Goal: Task Accomplishment & Management: Manage account settings

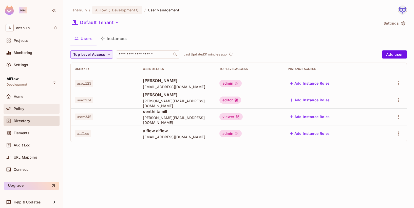
click at [30, 109] on div "Policy" at bounding box center [36, 109] width 44 height 4
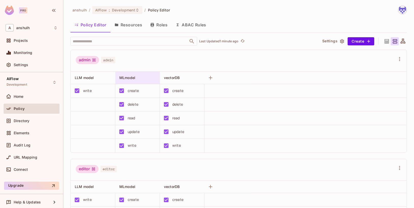
click at [129, 76] on span "MLmodel" at bounding box center [127, 78] width 16 height 4
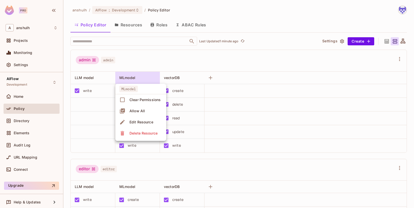
click at [128, 25] on div at bounding box center [207, 104] width 414 height 208
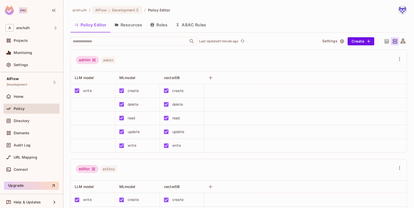
click at [128, 25] on button "Resources" at bounding box center [128, 24] width 36 height 13
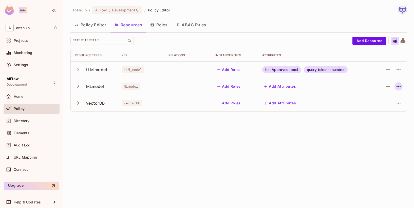
click at [395, 87] on button "button" at bounding box center [399, 86] width 8 height 8
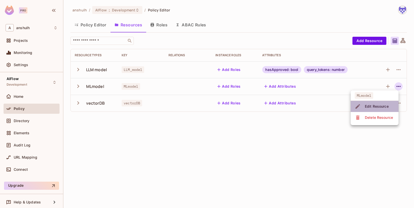
click at [385, 105] on div "Edit Resource" at bounding box center [377, 106] width 24 height 5
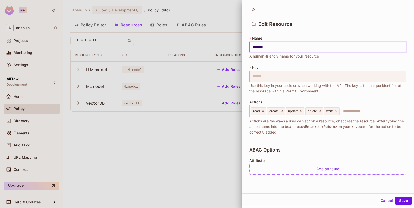
click at [281, 49] on input "********" at bounding box center [327, 47] width 157 height 11
type input "*********"
click at [399, 198] on button "Save" at bounding box center [403, 201] width 17 height 8
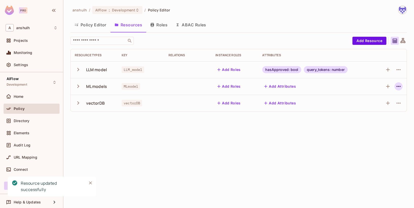
click at [397, 85] on icon "button" at bounding box center [399, 86] width 6 height 6
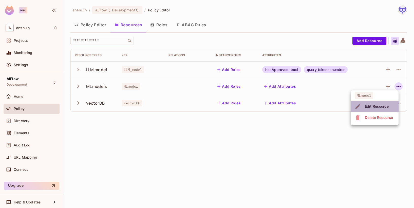
click at [375, 103] on span "Edit Resource" at bounding box center [376, 106] width 27 height 8
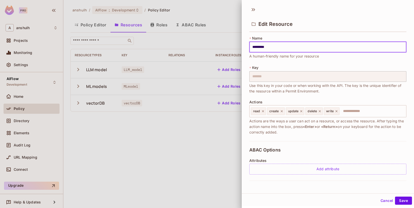
click at [381, 199] on button "Cancel" at bounding box center [387, 201] width 16 height 8
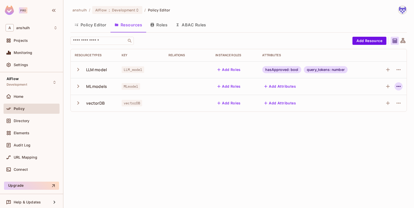
click at [399, 88] on icon "button" at bounding box center [399, 86] width 6 height 6
click at [381, 113] on li "Delete Resource" at bounding box center [375, 117] width 48 height 11
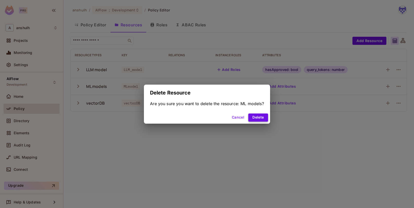
click at [256, 115] on button "Delete" at bounding box center [258, 118] width 20 height 8
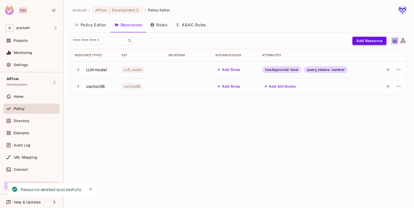
click at [374, 39] on button "Add Resource" at bounding box center [370, 41] width 34 height 8
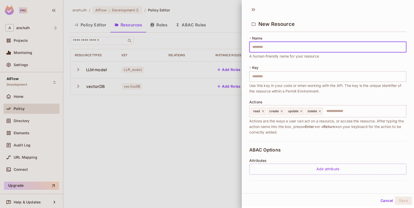
type input "*"
type input "**"
type input "*********"
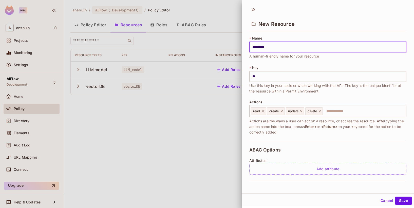
type input "*********"
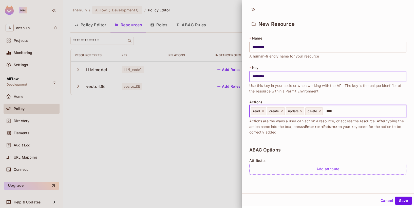
type input "*****"
type input "*******"
click at [403, 200] on button "Save" at bounding box center [403, 201] width 17 height 8
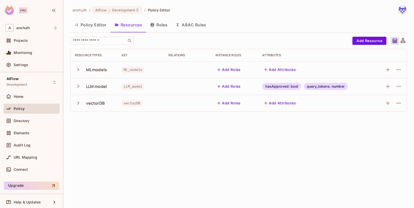
click at [91, 28] on button "Policy Editor" at bounding box center [90, 24] width 40 height 13
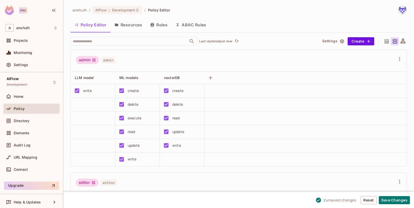
click at [132, 23] on button "Resources" at bounding box center [128, 24] width 36 height 13
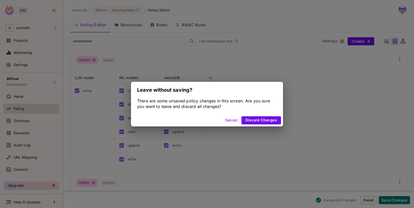
drag, startPoint x: 228, startPoint y: 120, endPoint x: 230, endPoint y: 121, distance: 3.0
click at [229, 120] on button "Cancel" at bounding box center [231, 120] width 16 height 8
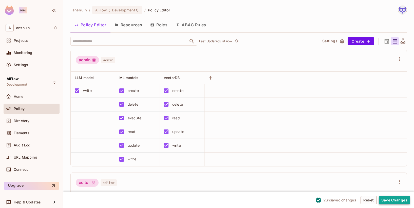
click at [394, 198] on button "Save Changes" at bounding box center [394, 200] width 31 height 8
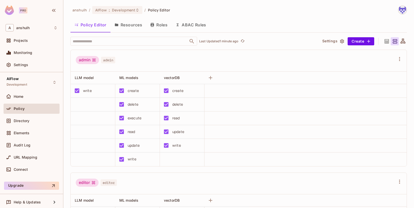
scroll to position [115, 0]
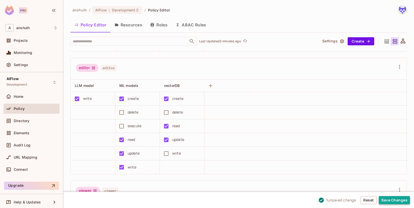
click at [384, 198] on button "Save Changes" at bounding box center [394, 200] width 31 height 8
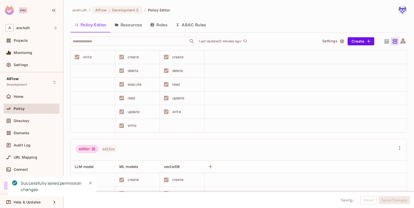
scroll to position [0, 0]
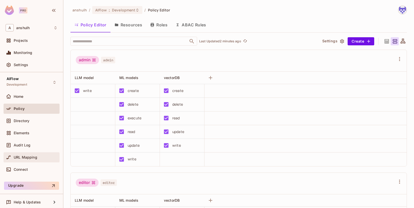
click at [22, 157] on span "URL Mapping" at bounding box center [26, 157] width 24 height 4
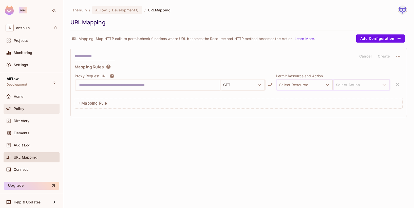
click at [27, 113] on div "Policy" at bounding box center [32, 109] width 56 height 10
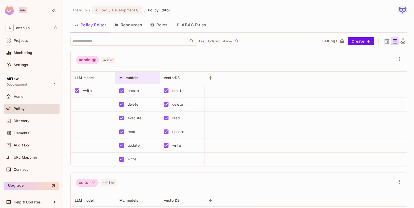
click at [129, 77] on span "ML models" at bounding box center [128, 78] width 19 height 4
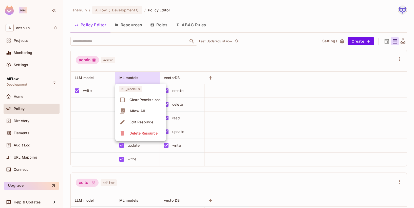
click at [145, 123] on div "Edit Resource" at bounding box center [141, 122] width 24 height 5
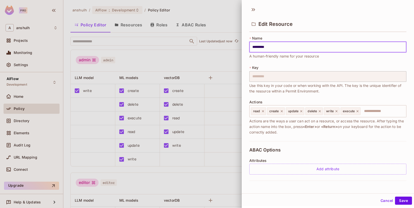
click at [260, 48] on input "*********" at bounding box center [327, 47] width 157 height 11
type input "*********"
click at [395, 199] on button "Save" at bounding box center [403, 201] width 17 height 8
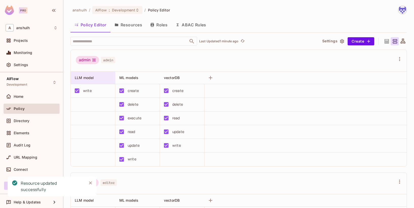
click at [99, 76] on div "LLM model" at bounding box center [91, 77] width 33 height 5
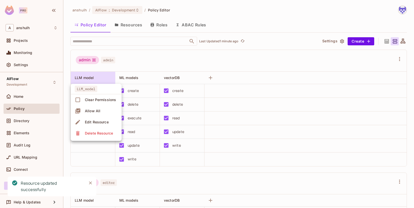
click at [104, 119] on span "Edit Resource" at bounding box center [96, 122] width 27 height 8
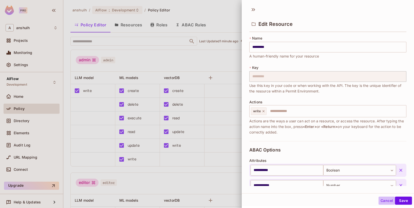
click at [384, 198] on button "Cancel" at bounding box center [387, 201] width 16 height 8
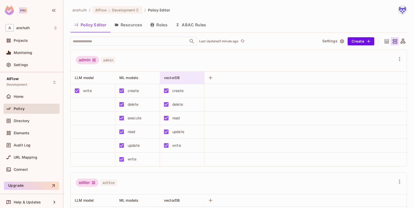
click at [179, 78] on span "vectorDB" at bounding box center [172, 78] width 16 height 4
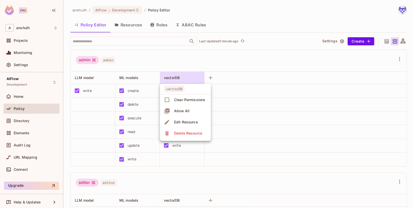
click at [189, 121] on div "Edit Resource" at bounding box center [186, 122] width 24 height 5
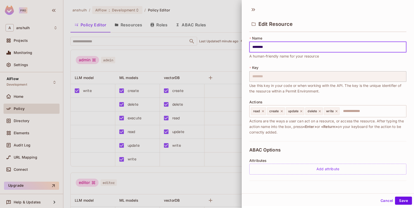
click at [381, 200] on button "Cancel" at bounding box center [387, 201] width 16 height 8
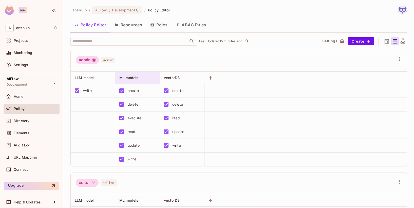
click at [136, 75] on div "ML models" at bounding box center [135, 77] width 33 height 5
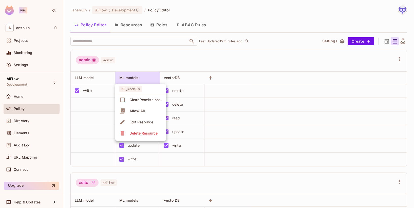
click at [147, 120] on div "Edit Resource" at bounding box center [141, 122] width 24 height 5
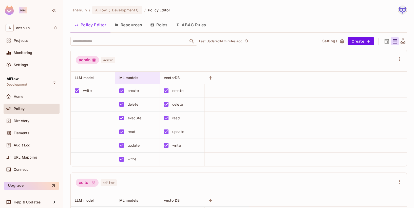
click at [131, 77] on span "ML models" at bounding box center [128, 78] width 19 height 4
